Goal: Find specific page/section

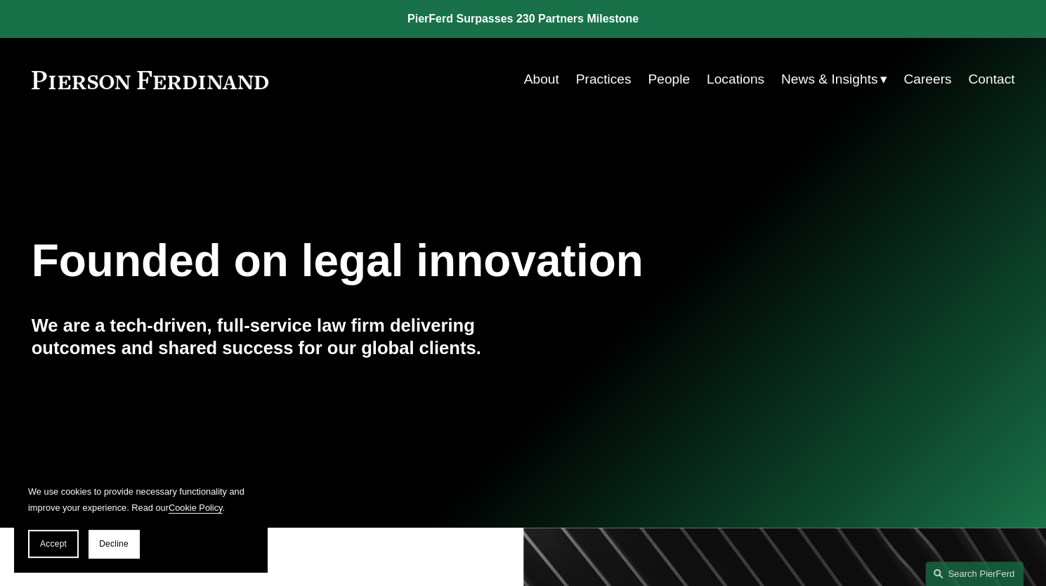
click at [740, 79] on link "Locations" at bounding box center [736, 79] width 58 height 27
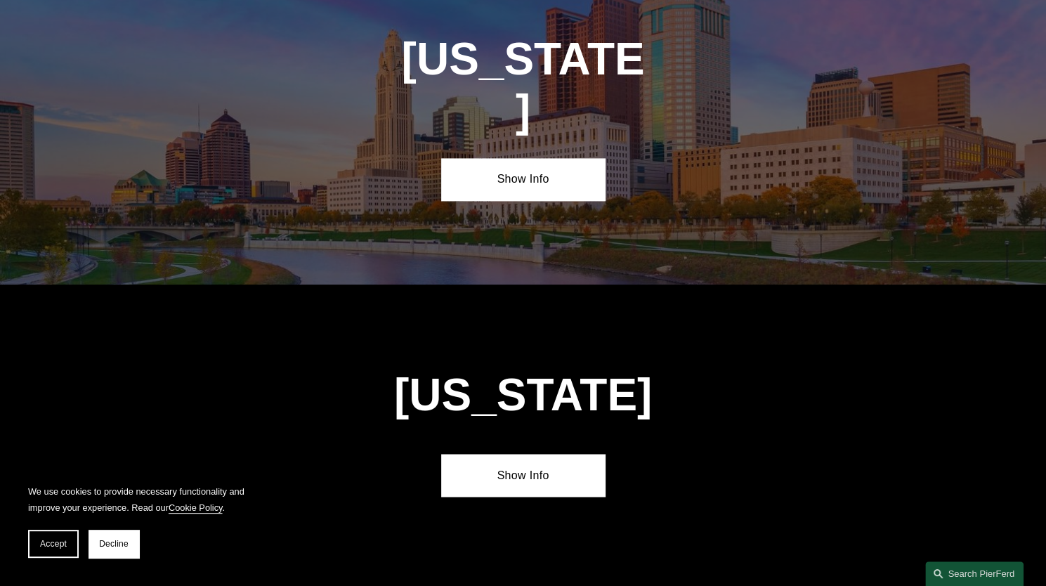
scroll to position [4428, 0]
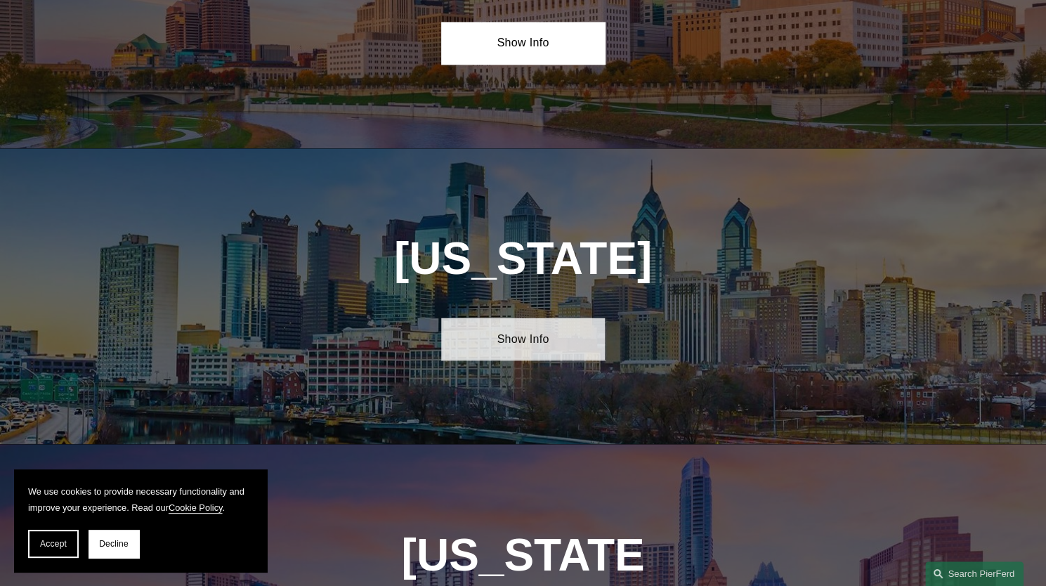
click at [530, 318] on link "Show Info" at bounding box center [523, 339] width 164 height 42
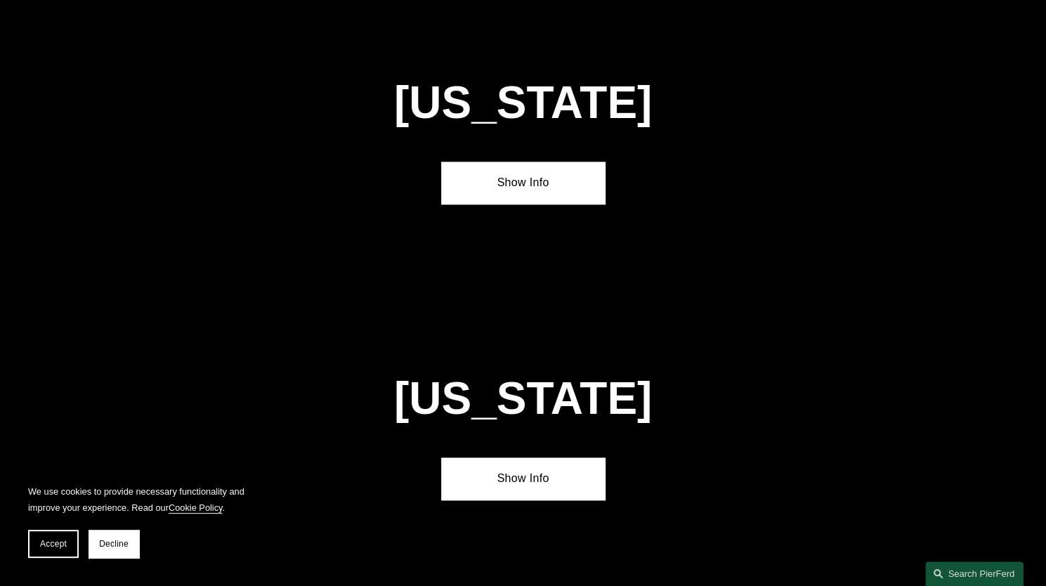
scroll to position [1054, 0]
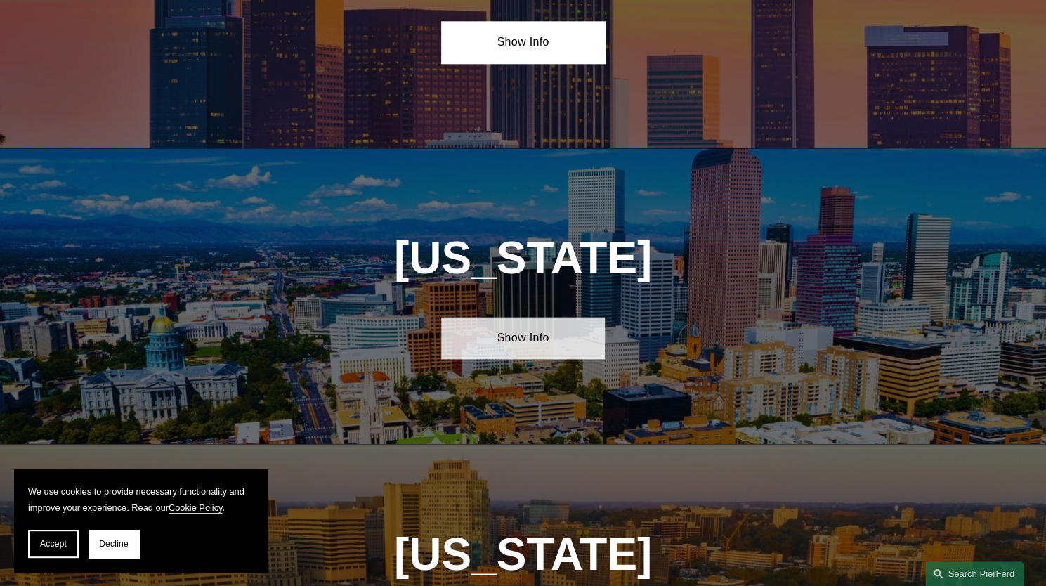
click at [486, 327] on link "Show Info" at bounding box center [523, 338] width 164 height 42
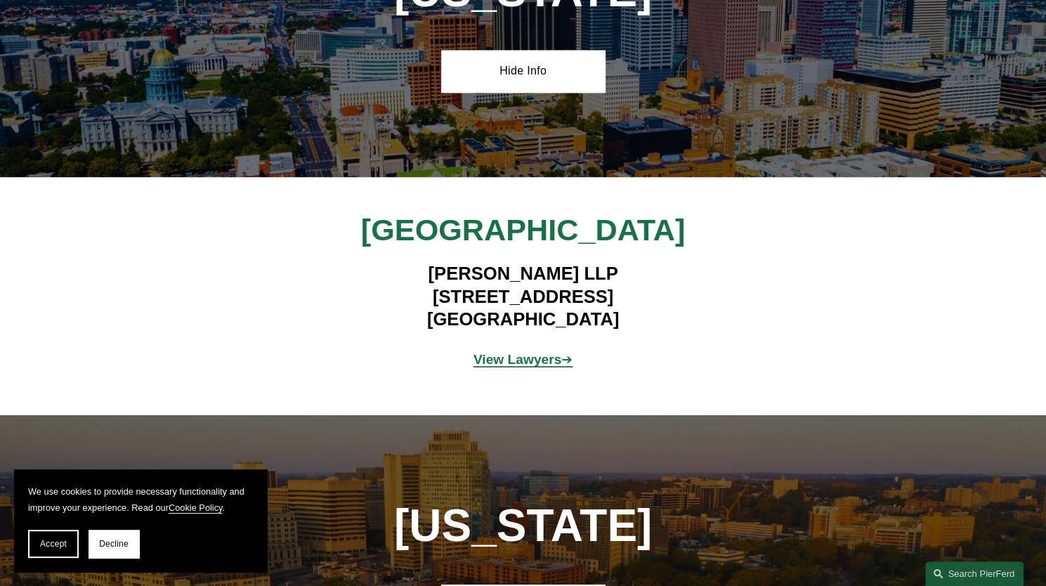
scroll to position [1335, 0]
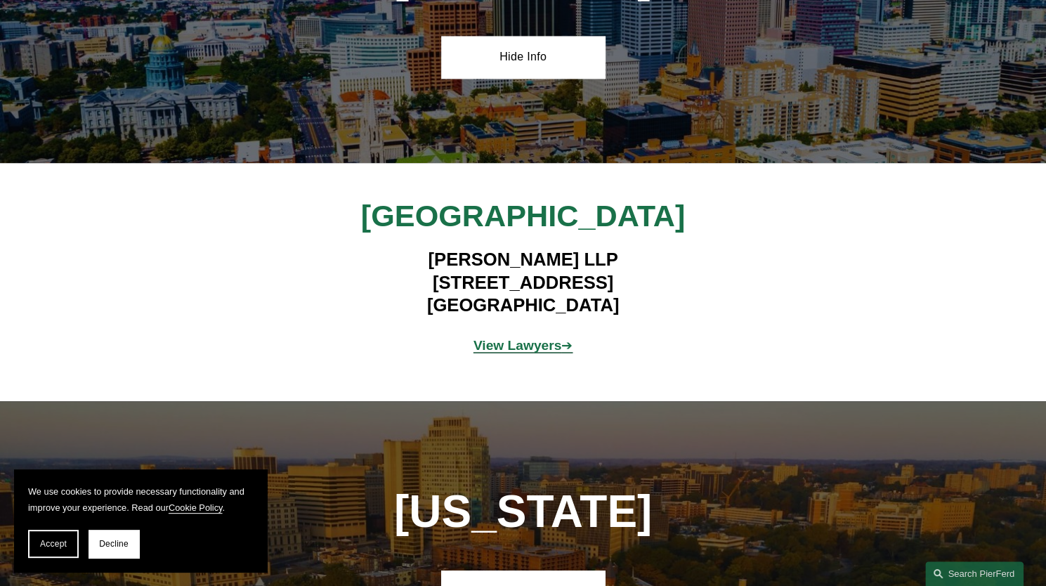
click at [519, 337] on strong "View Lawyers" at bounding box center [518, 344] width 89 height 15
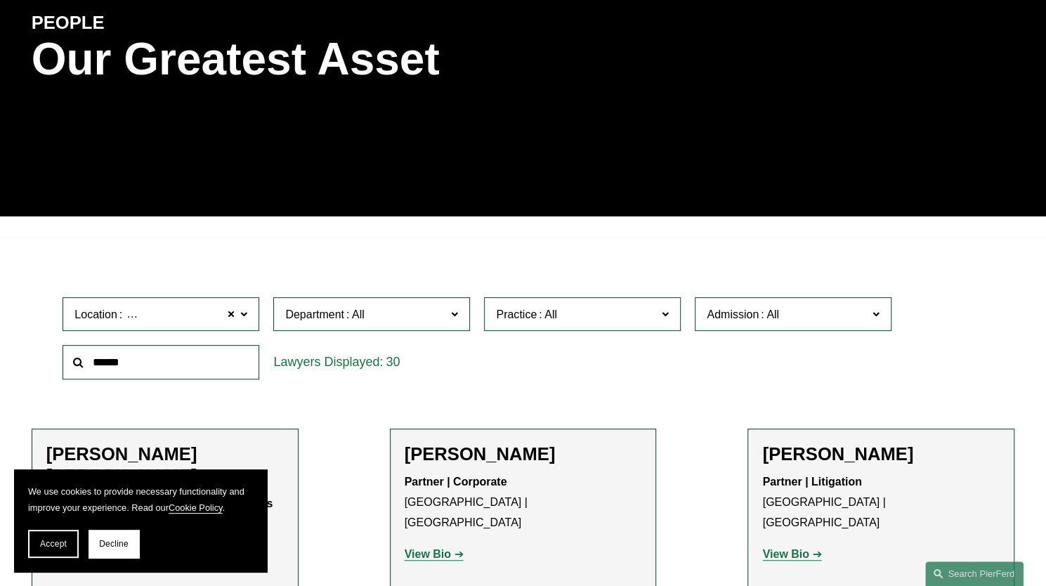
scroll to position [91, 0]
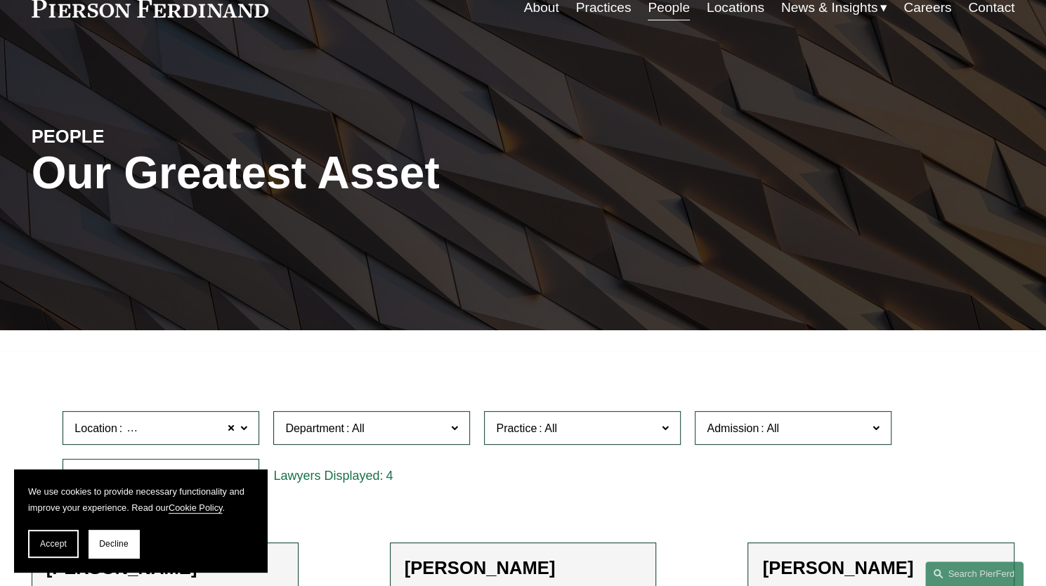
scroll to position [70, 0]
